Goal: Transaction & Acquisition: Purchase product/service

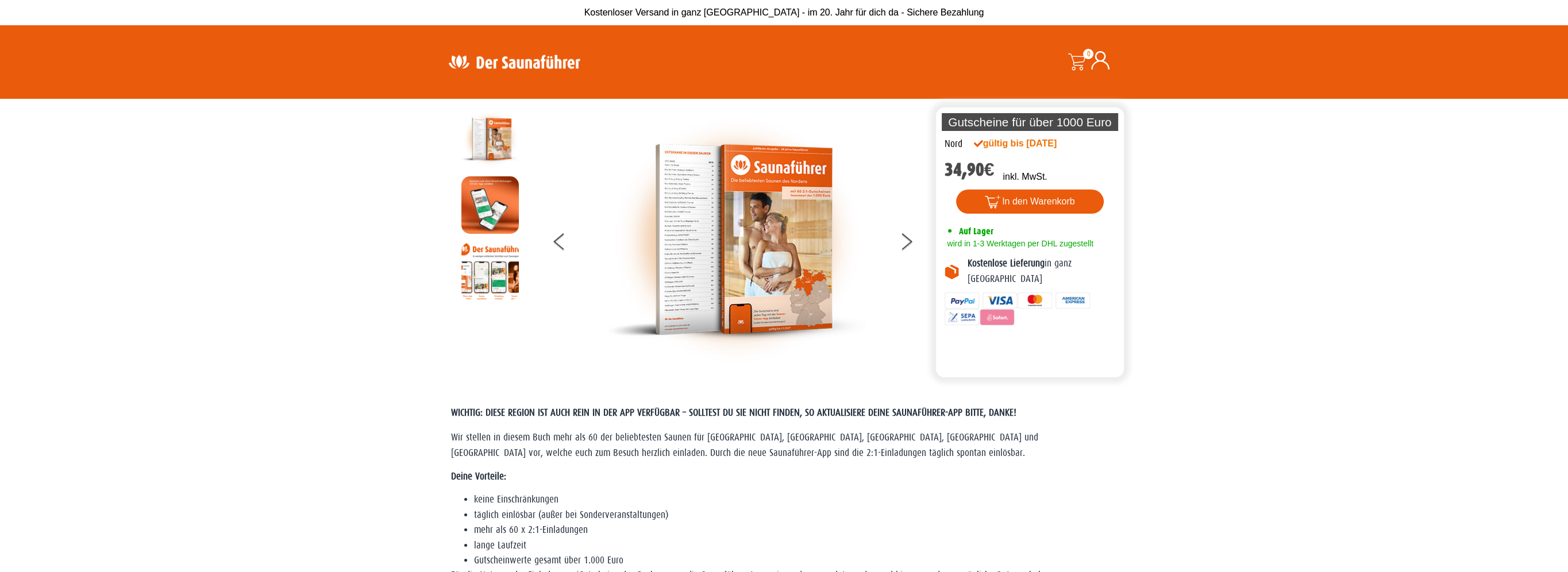
click at [493, 135] on img at bounding box center [490, 139] width 58 height 58
click at [722, 216] on img at bounding box center [737, 240] width 259 height 259
click at [906, 235] on button at bounding box center [913, 243] width 29 height 29
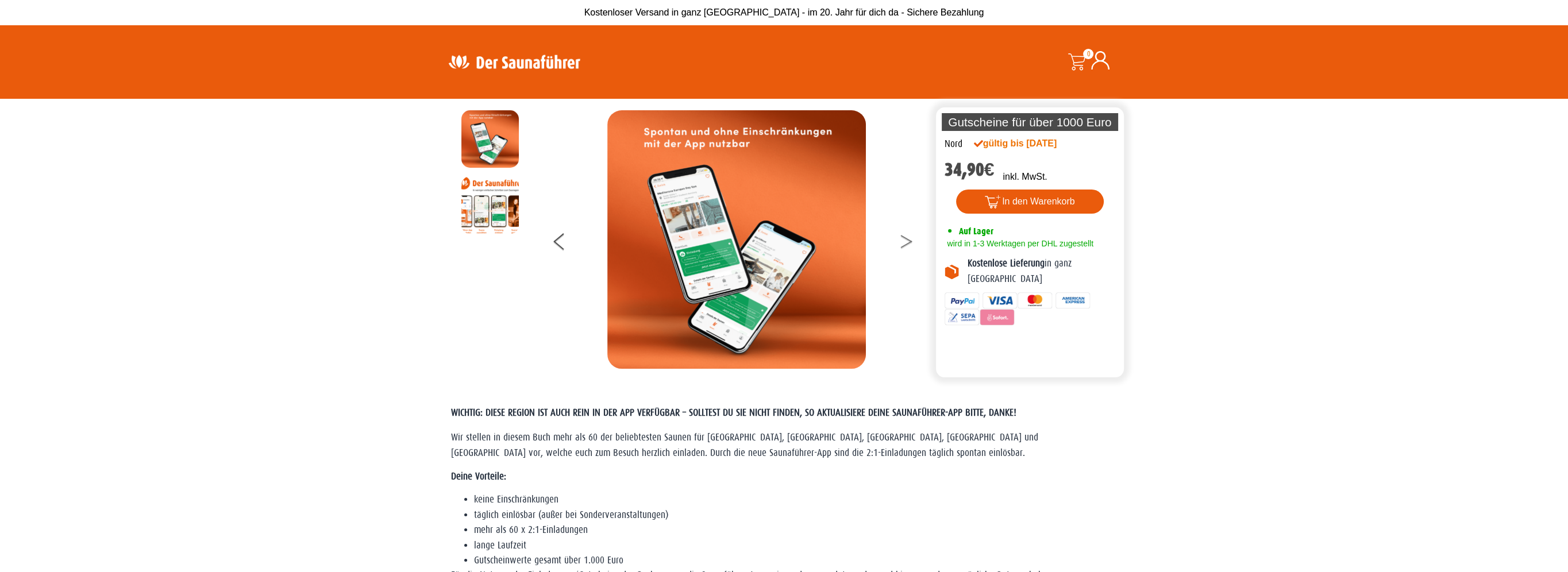
click at [906, 235] on button at bounding box center [913, 243] width 29 height 29
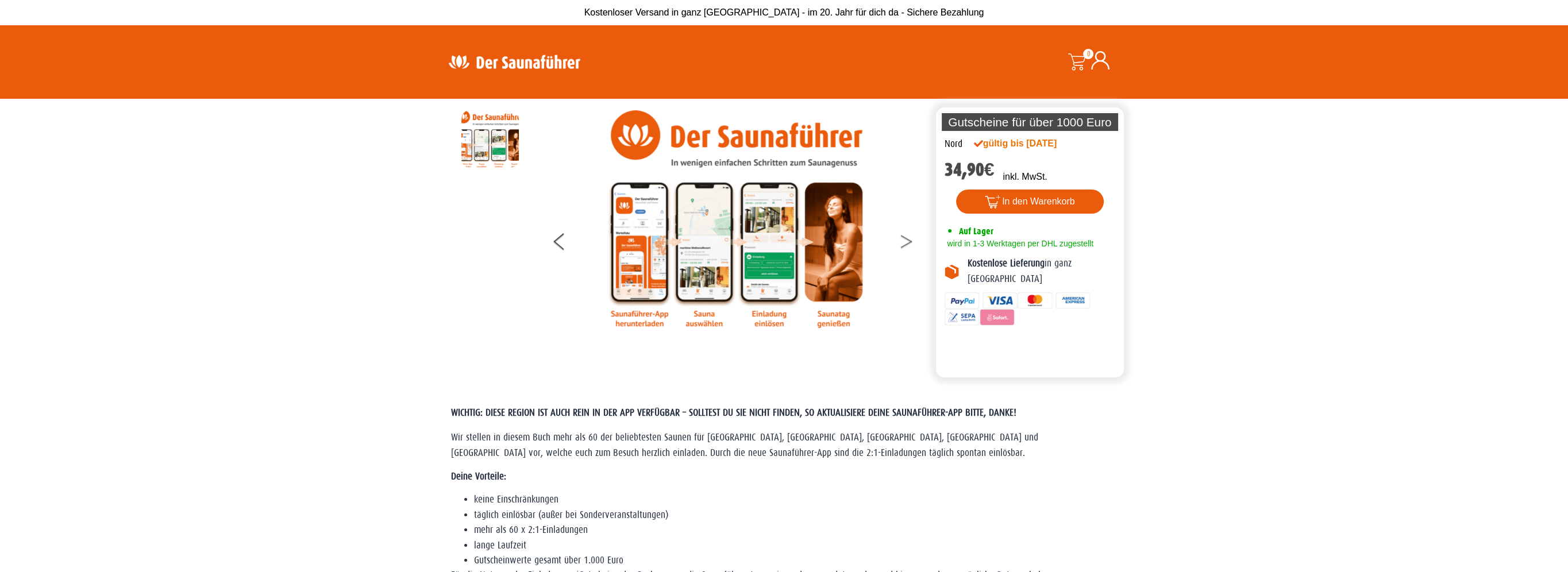
click at [906, 235] on button at bounding box center [913, 243] width 29 height 29
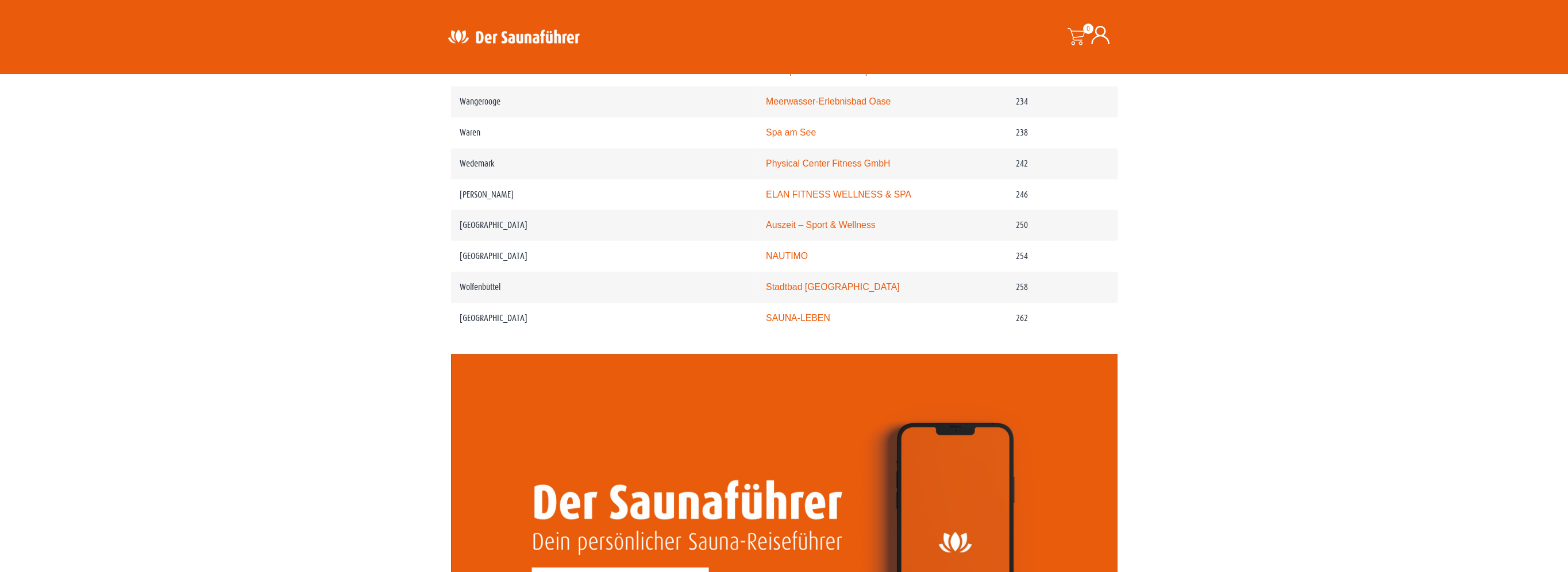
scroll to position [2526, 0]
